Goal: Transaction & Acquisition: Purchase product/service

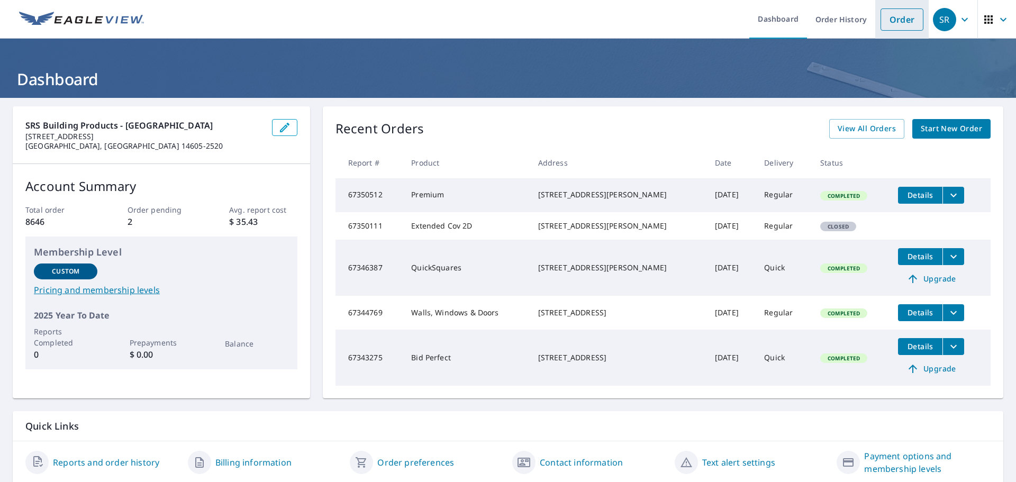
click at [889, 13] on link "Order" at bounding box center [902, 19] width 43 height 22
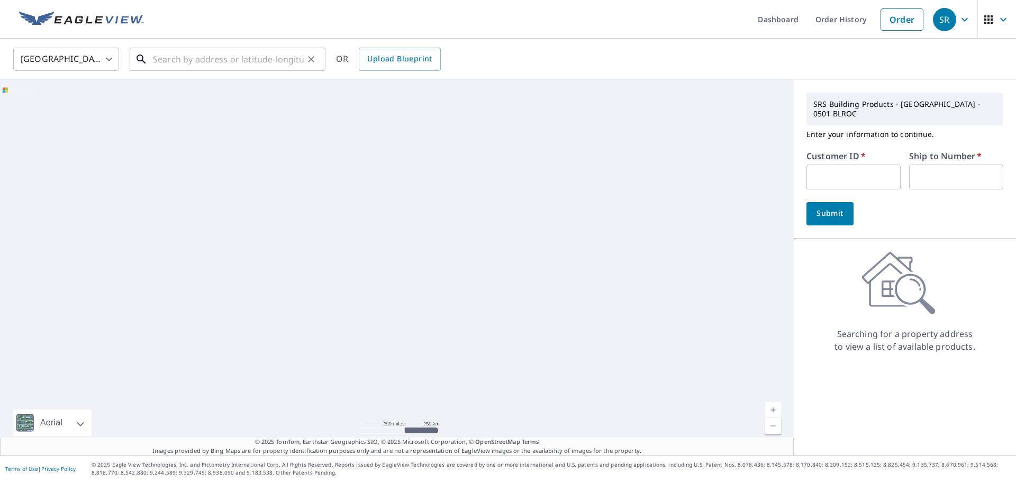
click at [276, 56] on input "text" at bounding box center [228, 59] width 151 height 30
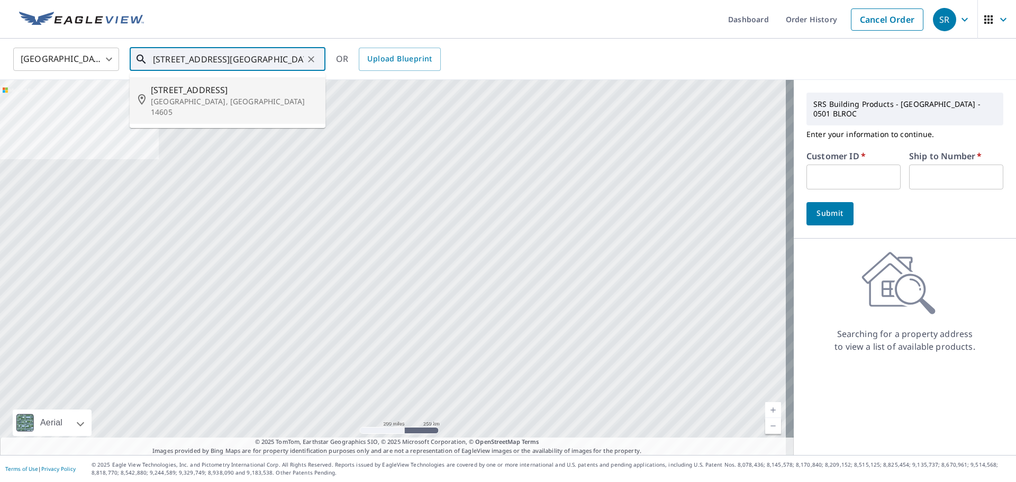
click at [206, 97] on p "[GEOGRAPHIC_DATA], [GEOGRAPHIC_DATA] 14605" at bounding box center [234, 106] width 166 height 21
type input "[STREET_ADDRESS]"
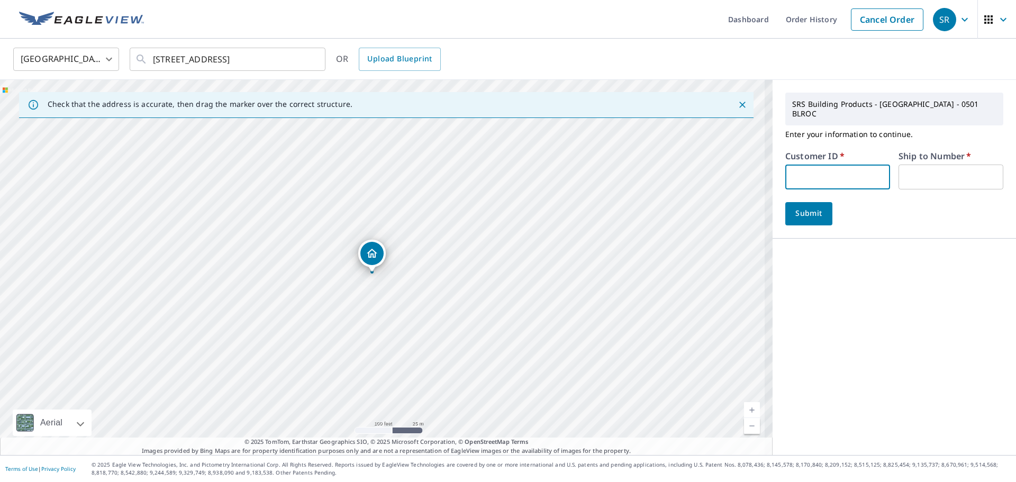
click at [816, 170] on input "text" at bounding box center [838, 177] width 105 height 25
type input "012475"
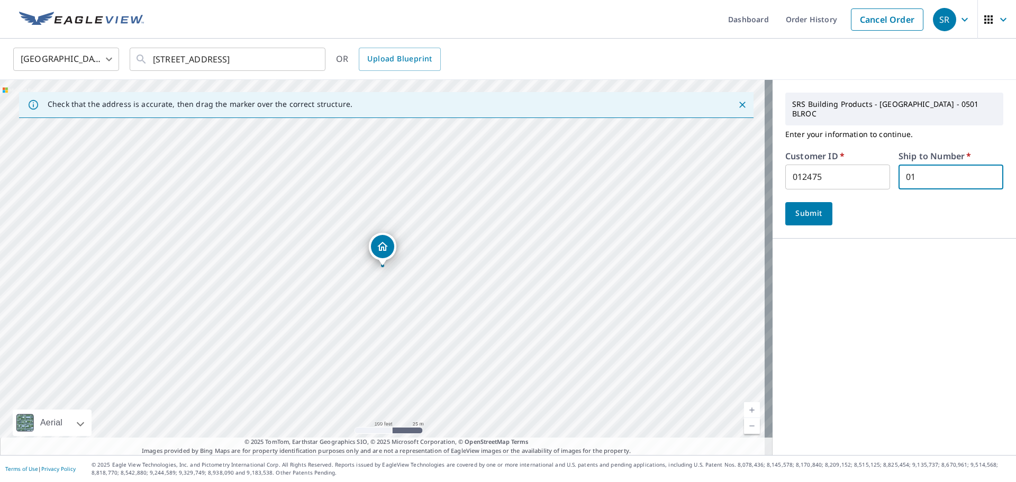
type input "01"
click at [805, 209] on span "Submit" at bounding box center [809, 213] width 30 height 13
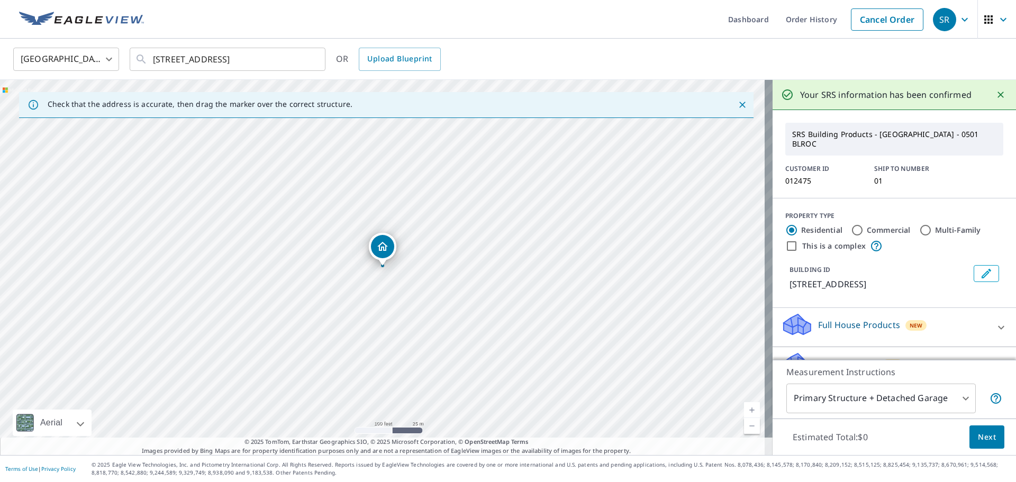
scroll to position [95, 0]
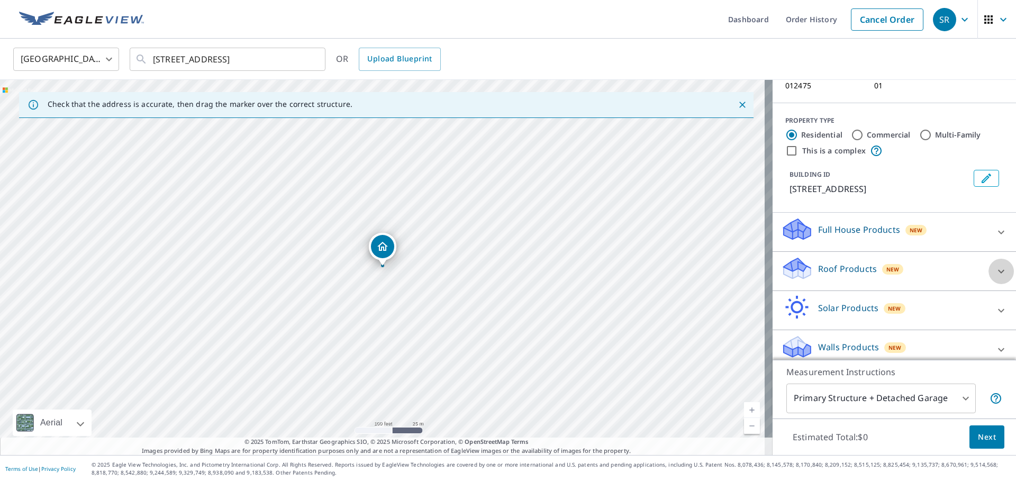
click at [995, 265] on icon at bounding box center [1001, 271] width 13 height 13
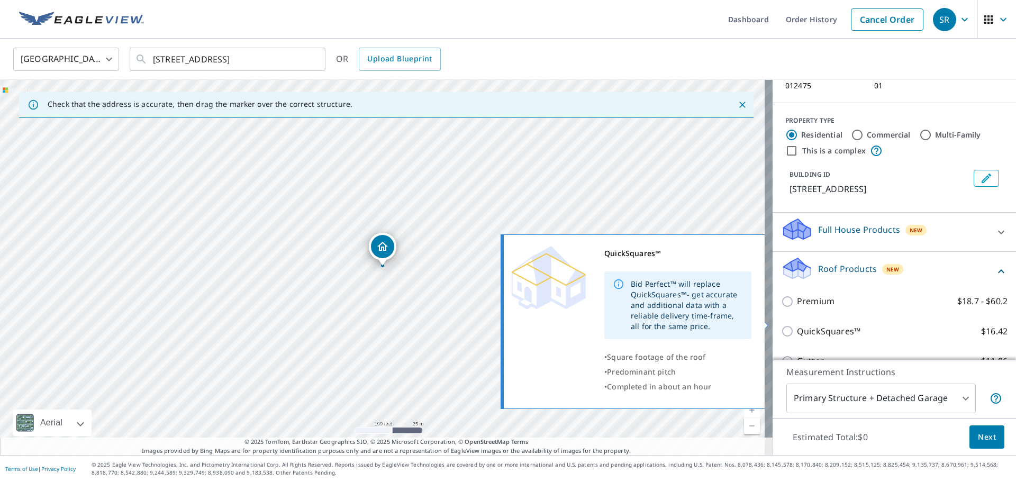
click at [781, 325] on input "QuickSquares™ $16.42" at bounding box center [789, 331] width 16 height 13
checkbox input "true"
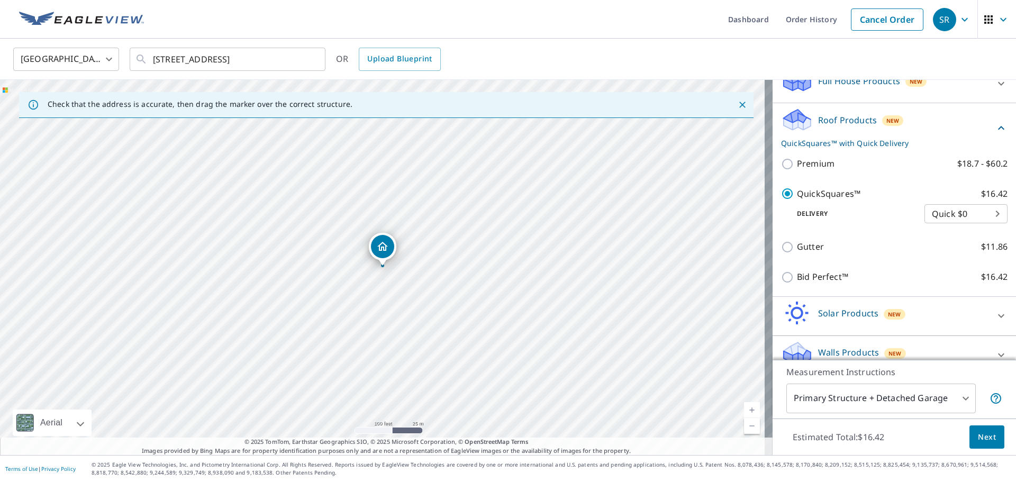
scroll to position [250, 0]
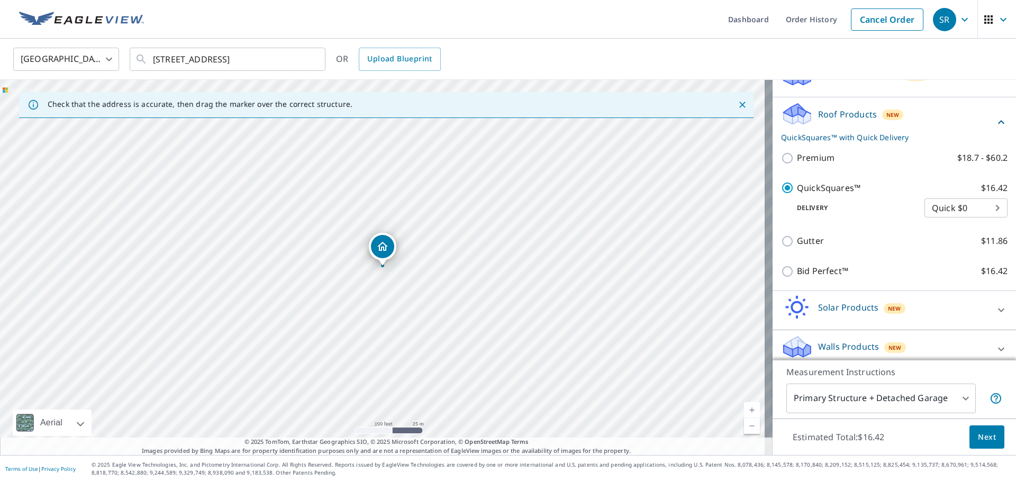
click at [984, 431] on span "Next" at bounding box center [987, 437] width 18 height 13
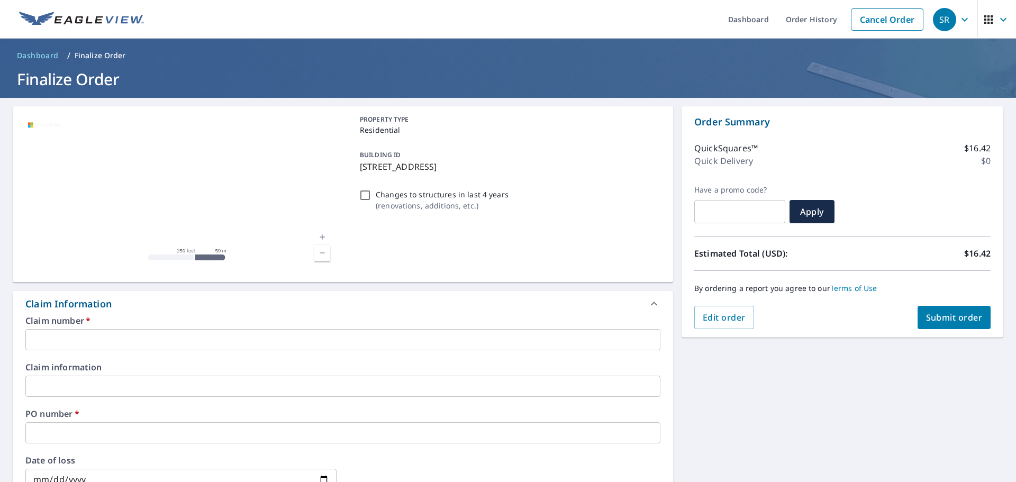
click at [122, 342] on input "text" at bounding box center [342, 339] width 635 height 21
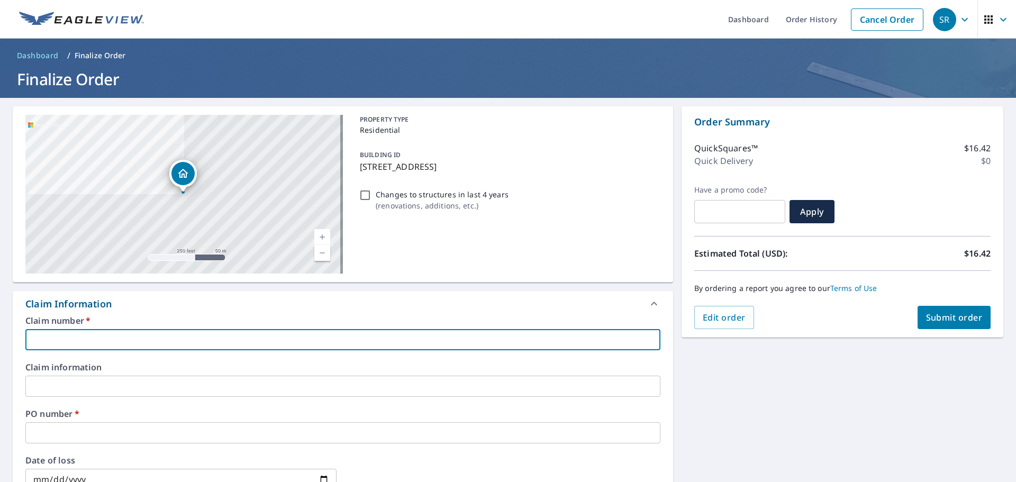
type input "PHIL 509-4868"
checkbox input "true"
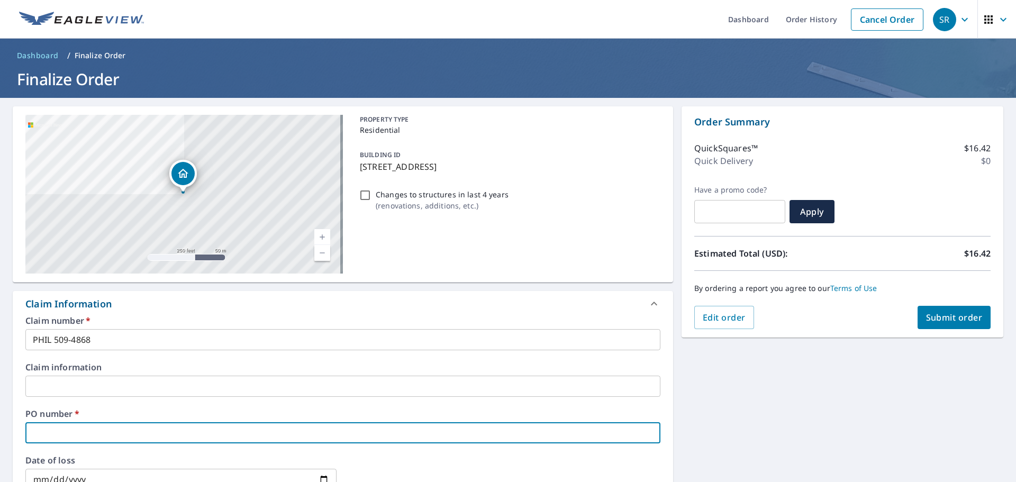
click at [76, 423] on input "text" at bounding box center [342, 432] width 635 height 21
type input "7"
checkbox input "true"
type input "7"
checkbox input "true"
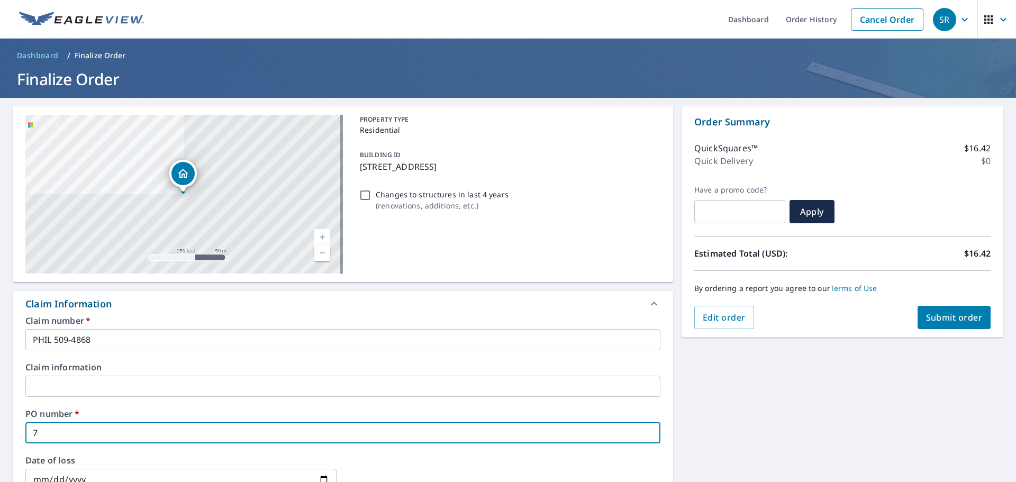
type input "7 p"
checkbox input "true"
type input "7 p["
checkbox input "true"
type input "7 p[r"
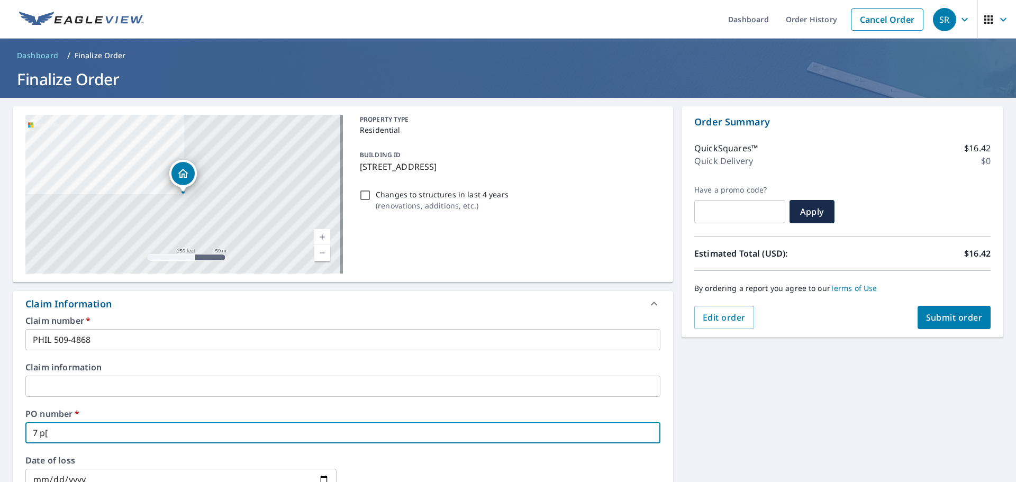
checkbox input "true"
type input "7 p["
checkbox input "true"
type input "7 p"
checkbox input "true"
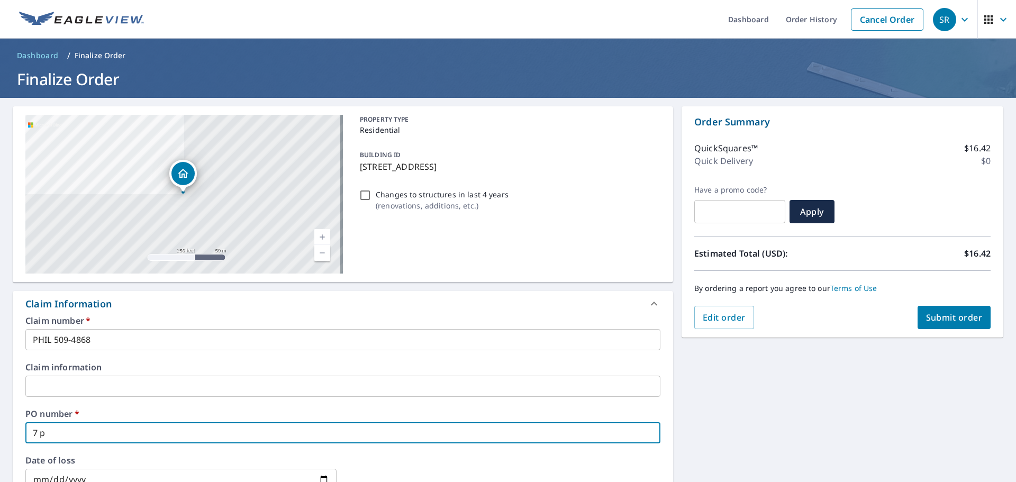
type input "7 pr"
checkbox input "true"
type input "7 pri"
checkbox input "true"
type input "7 prin"
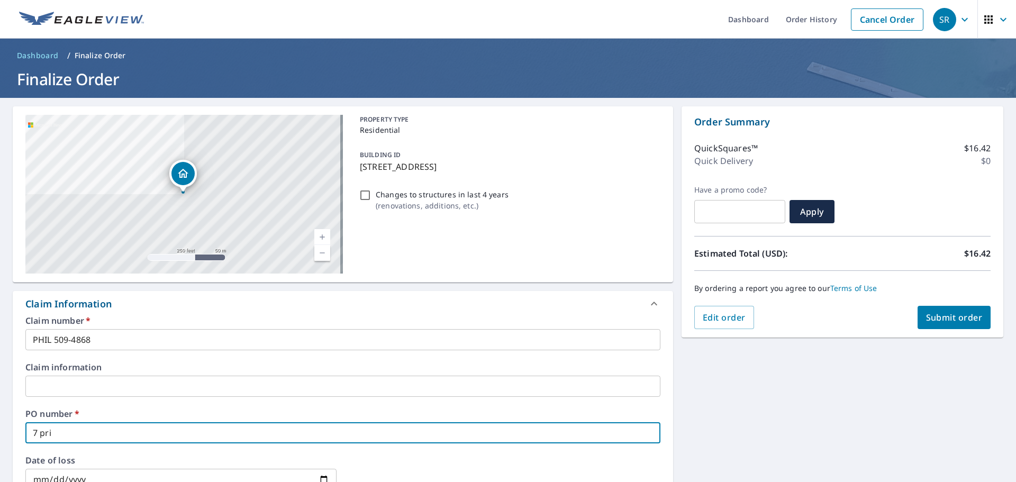
checkbox input "true"
type input "7 princ"
checkbox input "true"
type input "7 prince"
checkbox input "true"
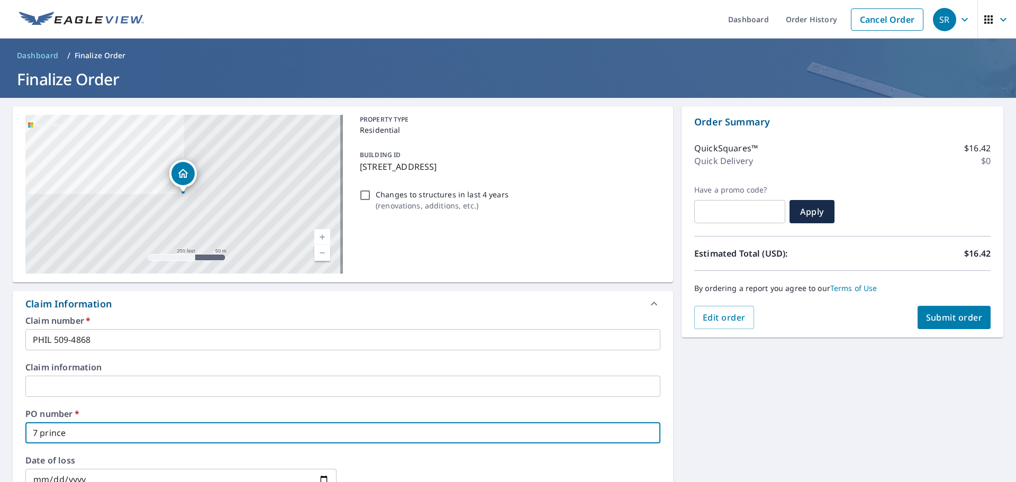
type input "7 princet"
checkbox input "true"
type input "7 princeto"
checkbox input "true"
type input "7 [GEOGRAPHIC_DATA]"
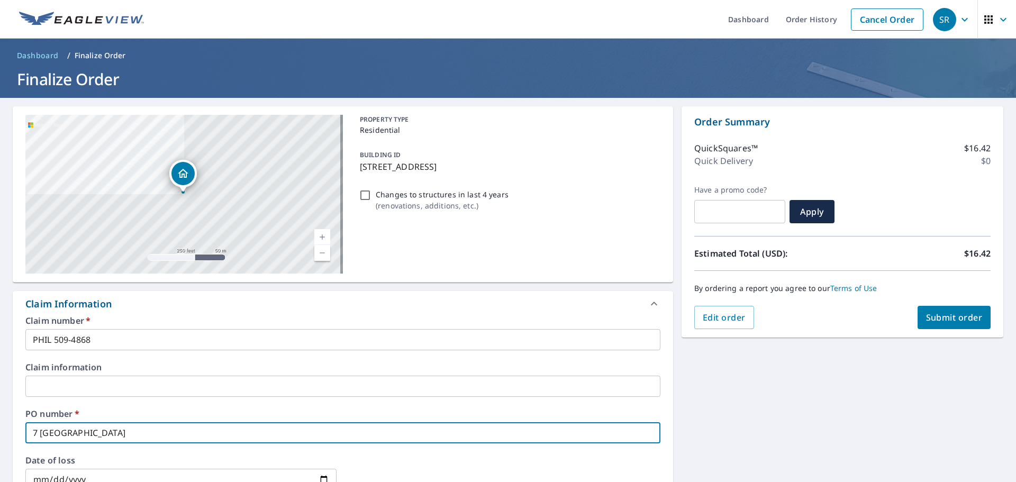
checkbox input "true"
type input "7 [GEOGRAPHIC_DATA]"
checkbox input "true"
type input "7 princeton s"
checkbox input "true"
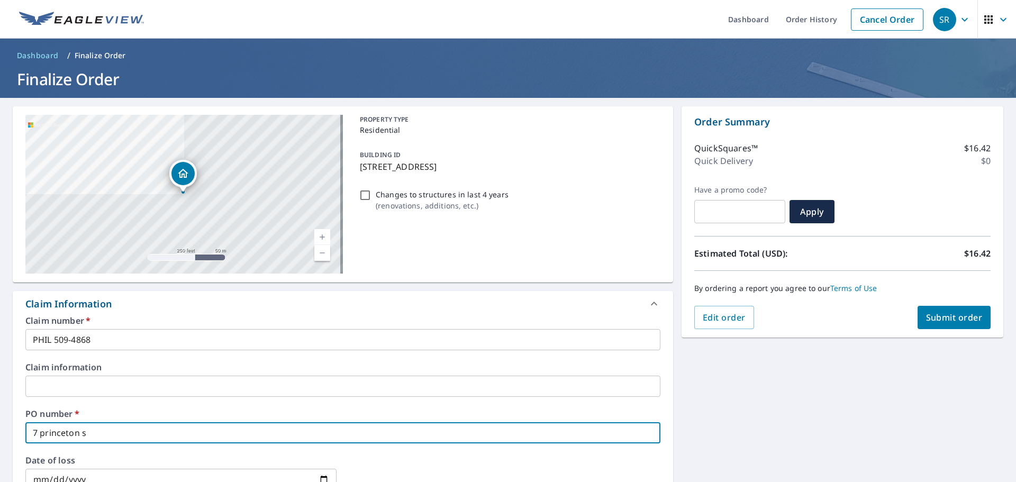
type input "[STREET_ADDRESS]"
checkbox input "true"
type input "[STREET_ADDRESS]"
click at [959, 311] on button "Submit order" at bounding box center [955, 317] width 74 height 23
checkbox input "true"
